Goal: Task Accomplishment & Management: Manage account settings

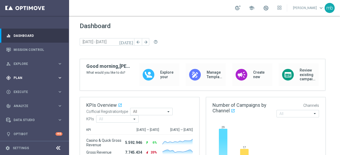
click at [58, 79] on icon "keyboard_arrow_right" at bounding box center [59, 77] width 5 height 5
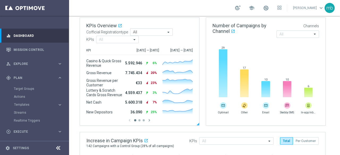
scroll to position [159, 0]
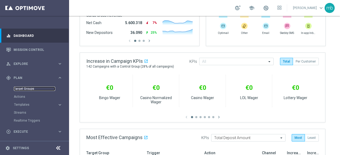
click at [28, 89] on link "Target Groups" at bounding box center [34, 89] width 41 height 4
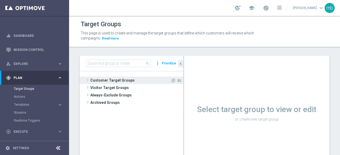
click at [89, 79] on span at bounding box center [87, 80] width 5 height 6
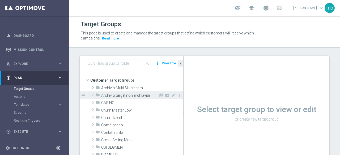
scroll to position [27, 0]
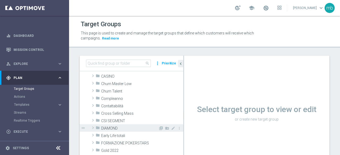
click at [91, 127] on span at bounding box center [92, 128] width 5 height 6
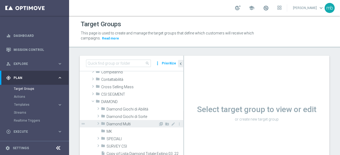
click at [98, 124] on span at bounding box center [98, 124] width 5 height 6
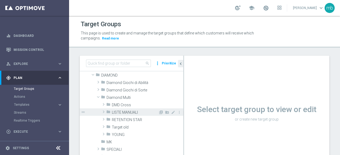
click at [125, 114] on span "LISTE MANUALI" at bounding box center [135, 113] width 47 height 5
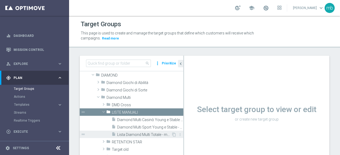
click at [125, 135] on span "Lista Diamond Multi Totale - manuale" at bounding box center [144, 135] width 54 height 5
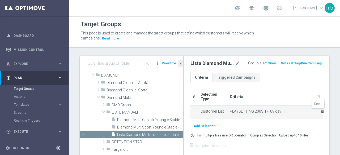
click at [320, 111] on icon "delete_forever" at bounding box center [322, 112] width 4 height 4
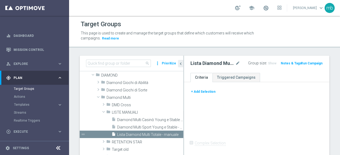
click at [210, 92] on button "+ Add Selection" at bounding box center [204, 92] width 26 height 6
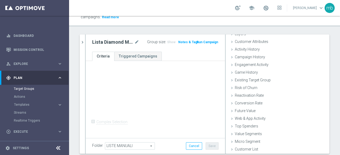
scroll to position [38, 0]
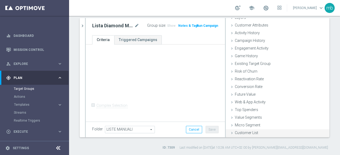
click at [247, 134] on span "Customer List" at bounding box center [246, 133] width 23 height 4
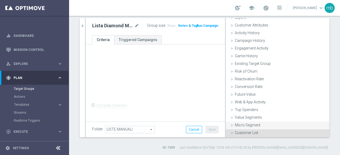
scroll to position [73, 0]
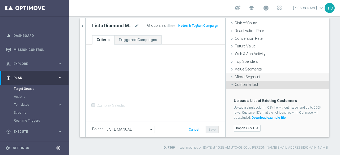
click at [246, 127] on label "Import CSV File" at bounding box center [247, 128] width 27 height 7
click at [0, 0] on input "Import CSV File" at bounding box center [0, 0] width 0 height 0
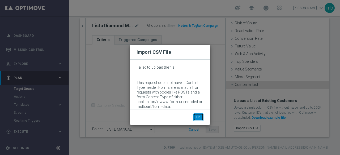
click at [197, 118] on button "OK" at bounding box center [198, 117] width 10 height 7
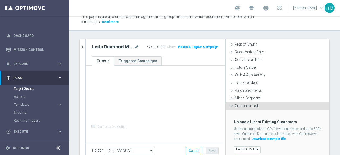
scroll to position [0, 0]
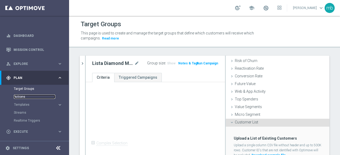
click at [22, 98] on link "Actions" at bounding box center [34, 97] width 41 height 4
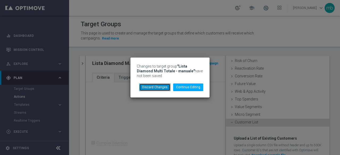
click at [154, 87] on button "Discard Changes" at bounding box center [154, 87] width 31 height 7
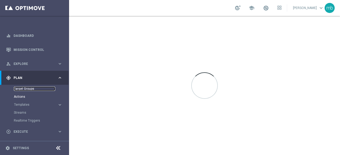
click at [16, 89] on link "Target Groups" at bounding box center [34, 89] width 41 height 4
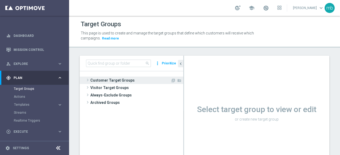
click at [88, 81] on span at bounding box center [87, 80] width 5 height 6
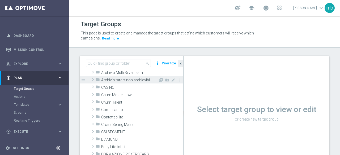
scroll to position [27, 0]
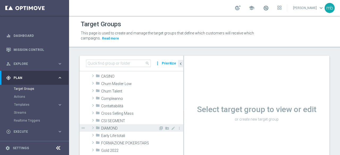
click at [92, 128] on span at bounding box center [92, 128] width 5 height 6
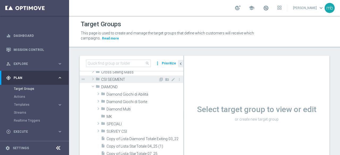
scroll to position [80, 0]
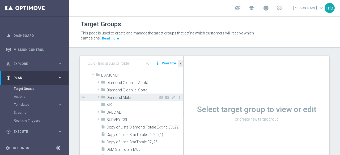
click at [98, 95] on span at bounding box center [98, 97] width 5 height 6
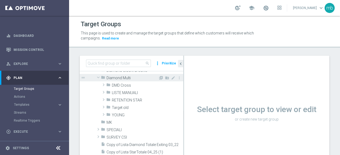
scroll to position [106, 0]
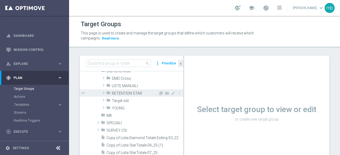
click at [103, 93] on span at bounding box center [103, 93] width 5 height 6
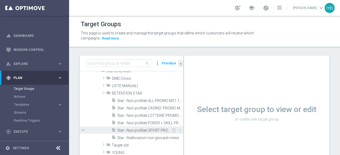
scroll to position [80, 0]
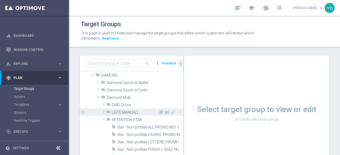
click at [104, 112] on span at bounding box center [103, 112] width 5 height 6
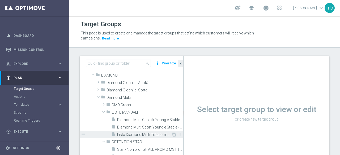
click at [130, 135] on span "Lista Diamond Multi Totale - manuale" at bounding box center [144, 135] width 54 height 5
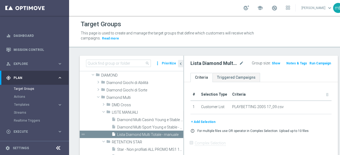
click at [272, 91] on th "Criteria delete_forever" at bounding box center [281, 95] width 102 height 12
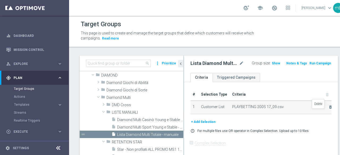
click at [328, 109] on icon "delete_forever" at bounding box center [330, 107] width 4 height 4
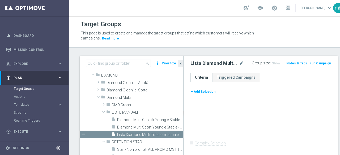
click at [202, 92] on button "+ Add Selection" at bounding box center [204, 92] width 26 height 6
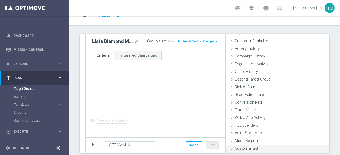
scroll to position [38, 0]
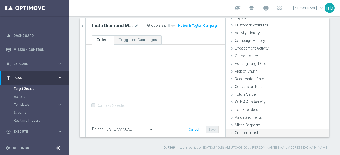
click at [243, 133] on span "Customer List" at bounding box center [246, 133] width 23 height 4
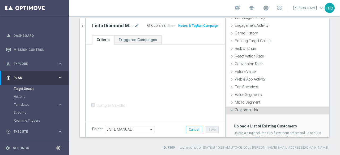
scroll to position [73, 0]
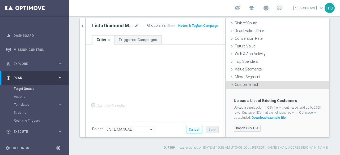
click at [243, 128] on label "Import CSV File" at bounding box center [247, 128] width 27 height 7
click at [0, 0] on input "Import CSV File" at bounding box center [0, 0] width 0 height 0
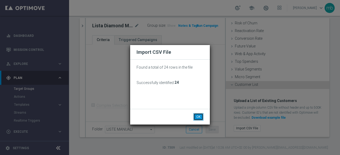
click at [198, 116] on button "OK" at bounding box center [198, 116] width 10 height 7
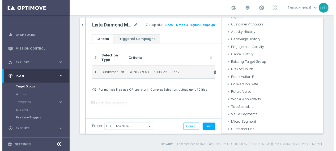
scroll to position [24, 0]
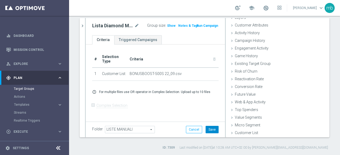
click at [211, 129] on button "Save" at bounding box center [212, 129] width 13 height 7
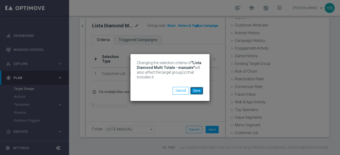
click at [202, 93] on button "Save" at bounding box center [196, 90] width 13 height 7
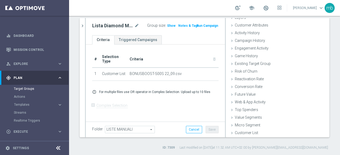
click at [210, 25] on button "Run Campaign" at bounding box center [207, 26] width 23 height 6
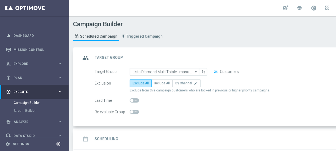
click at [325, 134] on div "date_range Scheduling keyboard_arrow_down" at bounding box center [229, 139] width 297 height 10
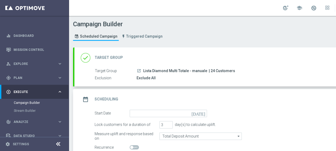
click at [187, 72] on span "Lista Diamond Multi Totale - manuale" at bounding box center [175, 71] width 64 height 5
click at [144, 79] on div "Exclude All" at bounding box center [255, 77] width 237 height 5
click at [85, 59] on icon "done" at bounding box center [86, 58] width 10 height 10
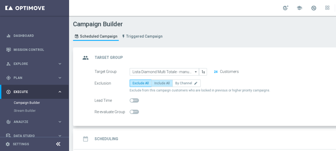
click at [156, 85] on label "Include All" at bounding box center [161, 83] width 21 height 7
click at [156, 85] on input "Include All" at bounding box center [155, 84] width 3 height 3
radio input "true"
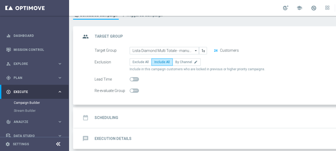
scroll to position [43, 0]
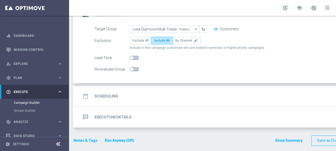
click at [112, 94] on h2 "Scheduling" at bounding box center [107, 96] width 24 height 5
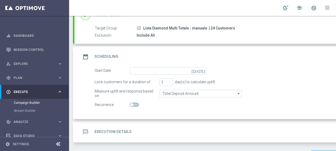
click at [202, 71] on icon "[DATE]" at bounding box center [200, 70] width 16 height 6
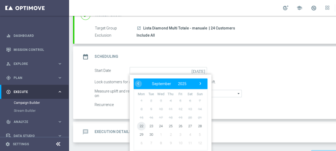
click at [141, 126] on span "22" at bounding box center [141, 126] width 9 height 9
type input "[DATE]"
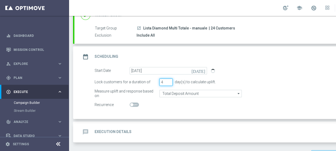
click at [169, 81] on input "4" at bounding box center [165, 82] width 13 height 7
click at [169, 81] on input "5" at bounding box center [165, 82] width 13 height 7
click at [169, 81] on input "6" at bounding box center [165, 82] width 13 height 7
type input "7"
click at [169, 81] on input "7" at bounding box center [165, 82] width 13 height 7
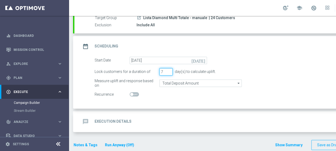
scroll to position [58, 0]
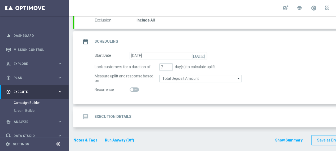
click at [114, 117] on h2 "Execution Details" at bounding box center [113, 117] width 37 height 5
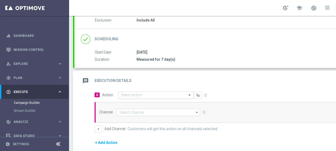
click at [179, 95] on input "text" at bounding box center [150, 95] width 59 height 5
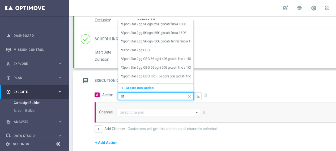
type input "s"
type input "riattivaz"
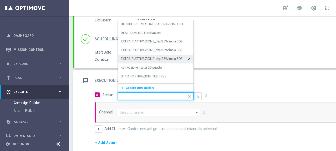
click at [189, 96] on span at bounding box center [190, 96] width 7 height 7
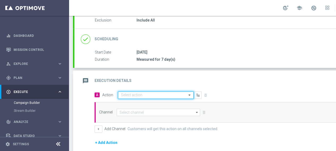
click at [188, 96] on span at bounding box center [190, 95] width 7 height 5
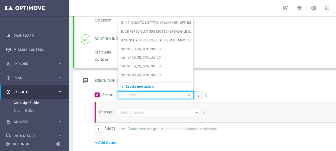
click at [147, 86] on span "Create new action" at bounding box center [140, 87] width 28 height 4
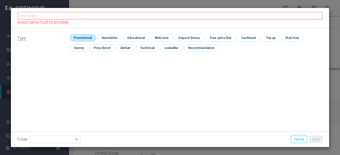
click at [85, 38] on input "checkbox" at bounding box center [82, 37] width 25 height 7
checkbox input "true"
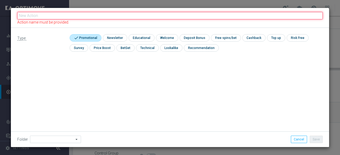
click at [45, 14] on input "text" at bounding box center [170, 15] width 306 height 7
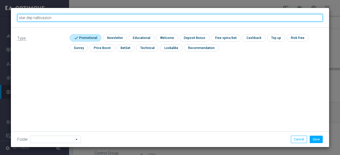
type input "star dep riattivazioni"
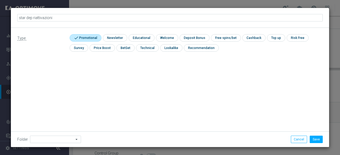
click at [74, 140] on icon "arrow_drop_down" at bounding box center [76, 139] width 5 height 7
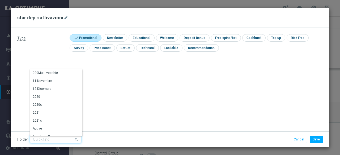
click at [50, 139] on input at bounding box center [55, 139] width 51 height 7
type input "s"
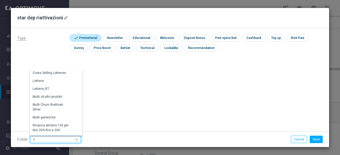
type input "r"
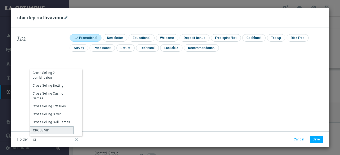
click at [42, 132] on div "CROSS VIP" at bounding box center [41, 130] width 16 height 5
type input "CROSS VIP"
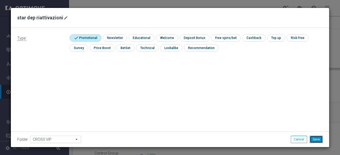
click at [315, 141] on button "Save" at bounding box center [316, 139] width 13 height 7
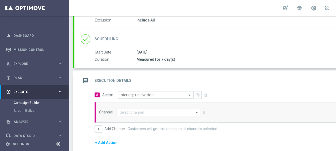
click at [197, 111] on icon "arrow_drop_down" at bounding box center [197, 112] width 5 height 7
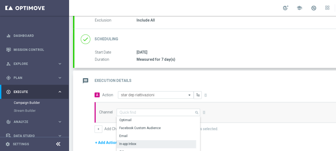
click at [140, 141] on div "In-app Inbox" at bounding box center [156, 144] width 79 height 7
type input "In-app Inbox"
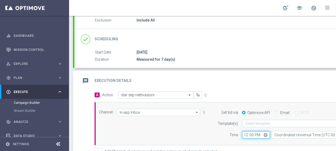
click at [265, 135] on input "12:00" at bounding box center [256, 135] width 28 height 7
click at [301, 91] on div "Add Promotion" at bounding box center [307, 94] width 145 height 7
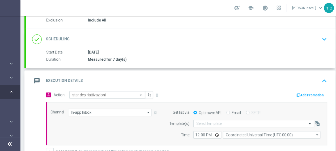
scroll to position [0, 56]
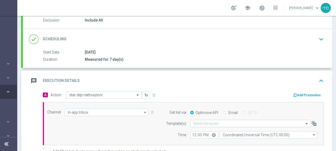
click at [306, 95] on button "Add Promotion" at bounding box center [307, 95] width 29 height 6
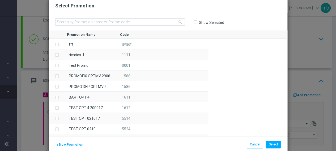
scroll to position [0, 52]
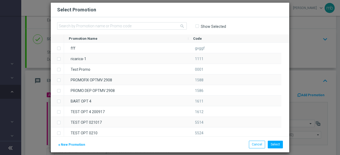
click at [73, 144] on span "New Promotion" at bounding box center [73, 145] width 24 height 4
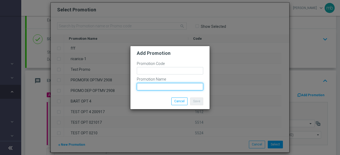
click at [159, 85] on input "text" at bounding box center [170, 86] width 66 height 7
paste input "BONUSBOOST-500S"
type input "BONUSBOOST-500S"
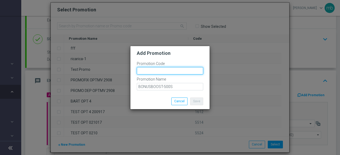
click at [145, 70] on input "text" at bounding box center [170, 70] width 66 height 7
paste input "335208"
type input "335208"
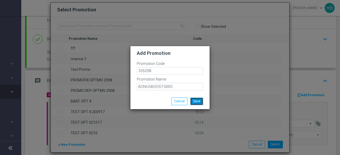
click at [199, 103] on button "Save" at bounding box center [196, 101] width 13 height 7
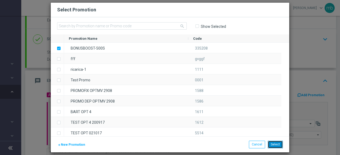
click at [275, 144] on button "Select" at bounding box center [275, 144] width 15 height 7
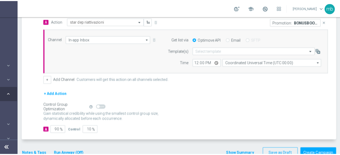
scroll to position [138, 0]
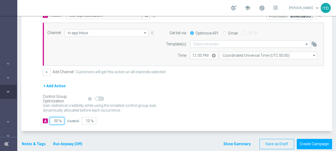
drag, startPoint x: 58, startPoint y: 120, endPoint x: 52, endPoint y: 119, distance: 6.4
click at [52, 119] on input "90" at bounding box center [57, 120] width 15 height 7
type input "1"
type input "99"
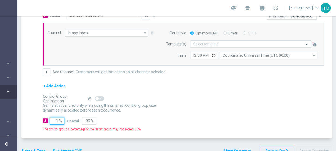
type input "10"
type input "90"
type input "100"
type input "0"
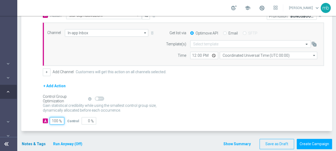
type input "100"
click at [31, 142] on button "Notes & Tags" at bounding box center [33, 144] width 25 height 7
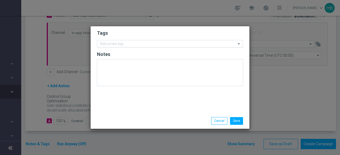
click at [120, 43] on input "text" at bounding box center [168, 44] width 136 height 5
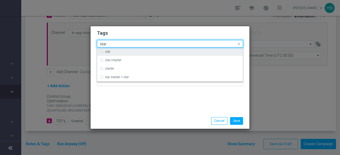
click at [105, 53] on label "star" at bounding box center [107, 51] width 5 height 3
type input "star"
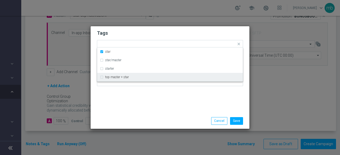
click at [110, 99] on div "Tags Quick find × star star star/master starter top master + star Notes" at bounding box center [170, 69] width 159 height 87
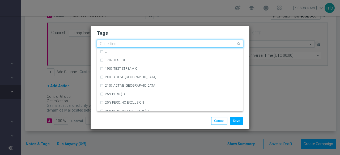
click at [132, 45] on input "text" at bounding box center [168, 44] width 136 height 5
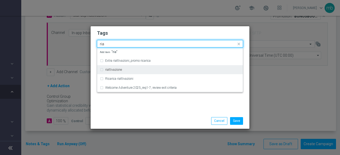
click at [116, 70] on label "riattivazione" at bounding box center [113, 69] width 17 height 3
type input "ria"
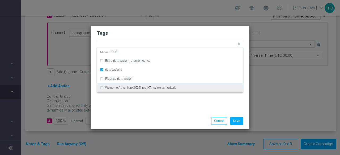
click at [119, 104] on div "Tags Quick find × star × riattivazione Extra riattivazioni_promo ricarica riatt…" at bounding box center [170, 69] width 159 height 87
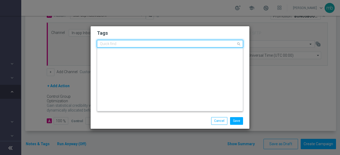
click at [150, 43] on input "text" at bounding box center [168, 44] width 136 height 5
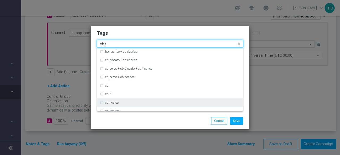
scroll to position [27, 0]
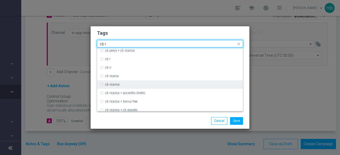
click at [116, 85] on label "cb ricarica" at bounding box center [112, 84] width 14 height 3
type input "cb r"
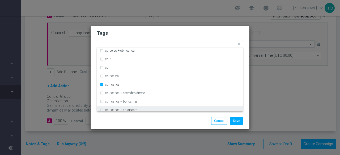
click at [123, 120] on div "Save Cancel" at bounding box center [170, 120] width 154 height 7
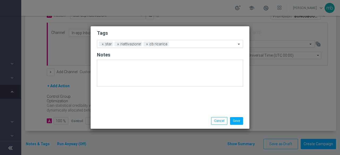
click at [177, 44] on input "text" at bounding box center [203, 44] width 65 height 5
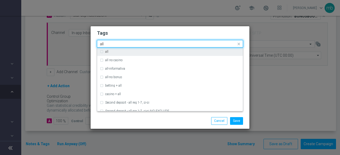
click at [121, 50] on div "all" at bounding box center [172, 51] width 135 height 3
type input "all"
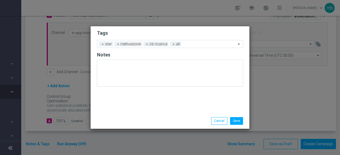
click at [132, 118] on div "Save Cancel" at bounding box center [170, 120] width 154 height 7
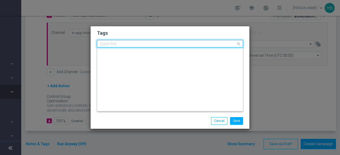
click at [192, 44] on input "text" at bounding box center [168, 44] width 136 height 5
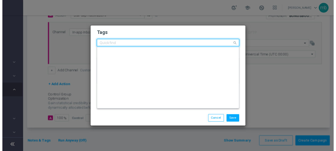
scroll to position [0, 0]
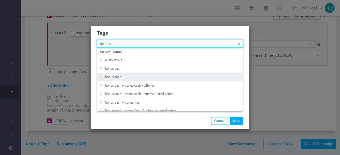
click at [144, 76] on div "bonus cash" at bounding box center [172, 77] width 135 height 3
type input "bonus"
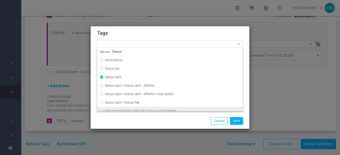
click at [142, 117] on div "Save Cancel" at bounding box center [170, 120] width 159 height 15
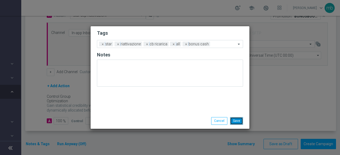
click at [242, 123] on button "Save" at bounding box center [236, 120] width 13 height 7
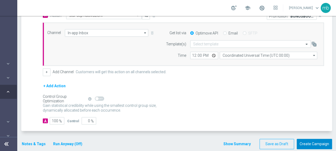
click at [313, 143] on button "Create Campaign" at bounding box center [314, 144] width 35 height 10
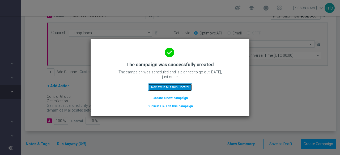
click at [168, 88] on button "Review in Mission Control" at bounding box center [170, 87] width 44 height 7
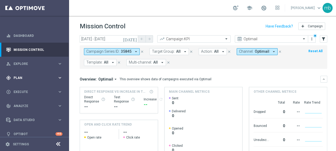
click at [59, 77] on icon "keyboard_arrow_right" at bounding box center [59, 77] width 5 height 5
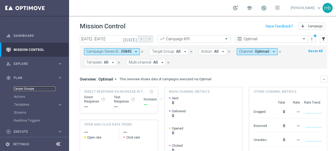
click at [29, 89] on link "Target Groups" at bounding box center [34, 89] width 41 height 4
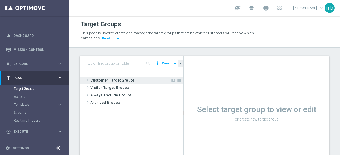
click at [87, 79] on span at bounding box center [87, 80] width 5 height 6
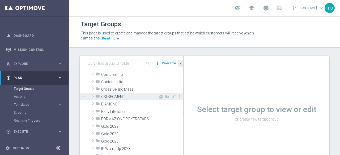
scroll to position [53, 0]
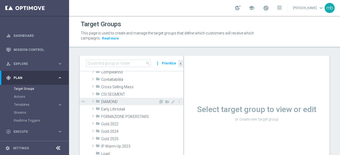
click at [93, 102] on span at bounding box center [92, 101] width 5 height 6
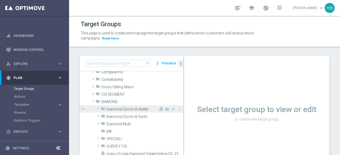
scroll to position [80, 0]
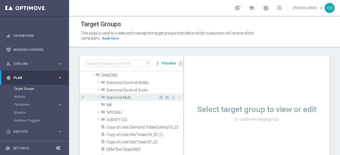
click at [97, 96] on span at bounding box center [98, 97] width 5 height 6
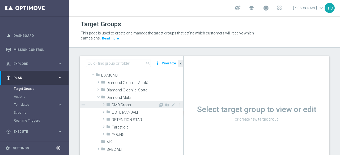
click at [116, 104] on span "DMD Cross" at bounding box center [135, 105] width 47 height 5
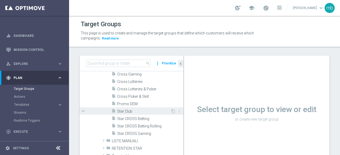
scroll to position [106, 0]
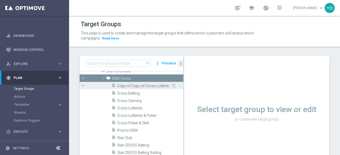
click at [131, 85] on span "Copy of Copy of Cross Lotteries & Poker" at bounding box center [144, 86] width 54 height 5
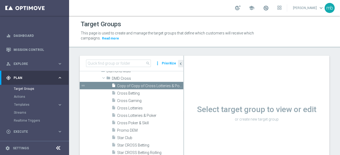
scroll to position [52, 0]
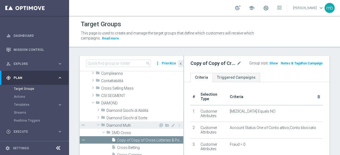
click at [98, 126] on span at bounding box center [98, 125] width 6 height 5
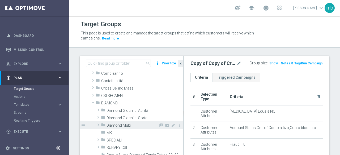
click at [98, 125] on span at bounding box center [98, 125] width 5 height 6
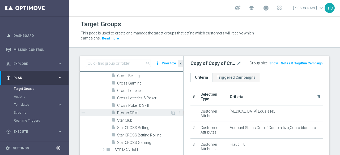
scroll to position [132, 0]
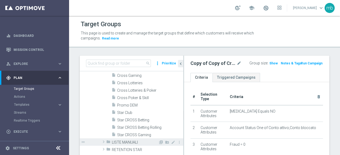
click at [132, 142] on span "LISTE MANUALI" at bounding box center [135, 143] width 47 height 5
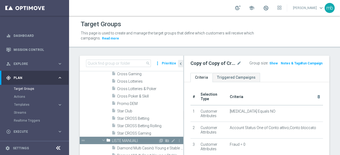
scroll to position [185, 0]
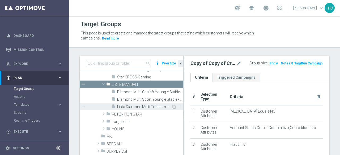
click at [131, 107] on span "Lista Diamond Multi Totale - manuale" at bounding box center [144, 107] width 54 height 5
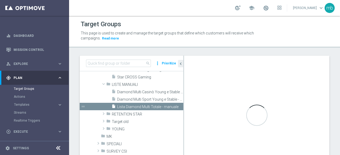
checkbox input "false"
type input "LISTE MANUALI"
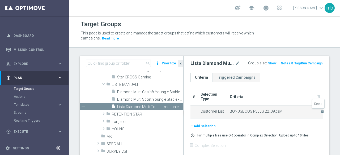
click at [320, 112] on icon "delete_forever" at bounding box center [322, 112] width 4 height 4
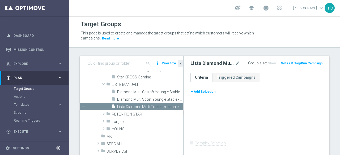
click at [209, 92] on button "+ Add Selection" at bounding box center [204, 92] width 26 height 6
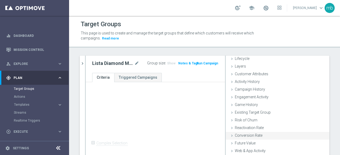
scroll to position [24, 0]
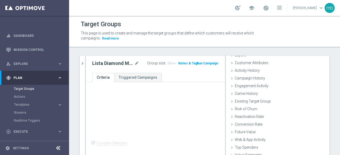
click at [210, 64] on button "Run Campaign" at bounding box center [207, 64] width 23 height 6
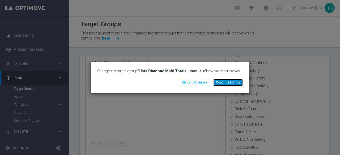
click at [227, 82] on button "Continue Editing" at bounding box center [228, 82] width 30 height 7
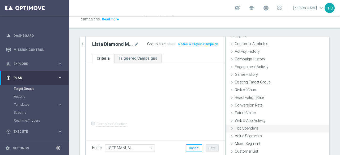
scroll to position [38, 0]
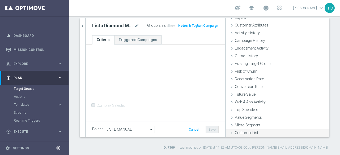
click at [244, 134] on span "Customer List" at bounding box center [246, 133] width 23 height 4
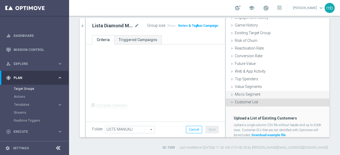
scroll to position [73, 0]
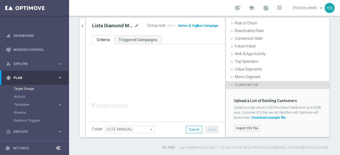
click at [242, 130] on label "Import CSV File" at bounding box center [247, 128] width 27 height 7
click at [0, 0] on input "Import CSV File" at bounding box center [0, 0] width 0 height 0
click at [245, 129] on label "Import CSV File" at bounding box center [247, 128] width 27 height 7
click at [0, 0] on input "Import CSV File" at bounding box center [0, 0] width 0 height 0
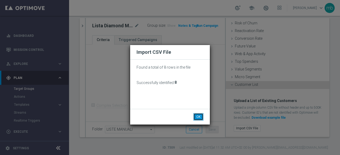
click at [200, 120] on button "OK" at bounding box center [198, 116] width 10 height 7
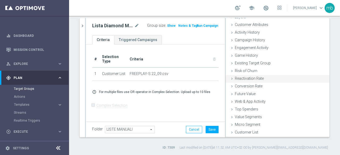
scroll to position [24, 0]
click at [209, 129] on button "Save" at bounding box center [212, 129] width 13 height 7
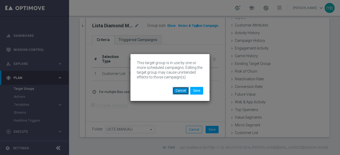
click at [182, 93] on button "Cancel" at bounding box center [181, 90] width 16 height 7
